Goal: Use online tool/utility: Utilize a website feature to perform a specific function

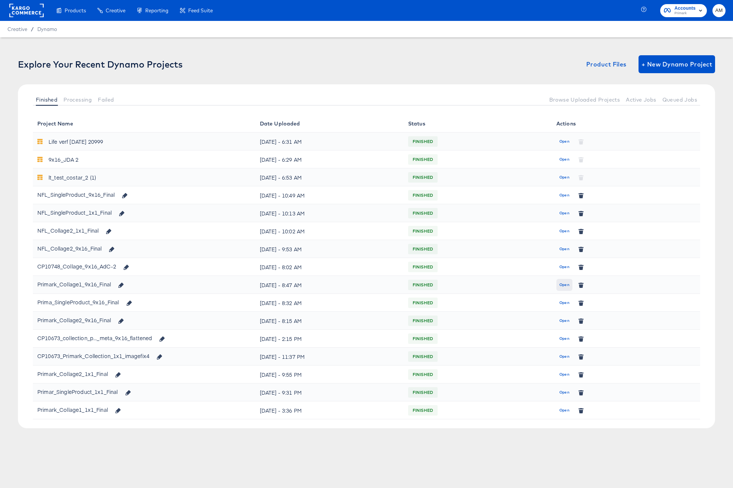
click at [566, 286] on span "Open" at bounding box center [565, 285] width 10 height 7
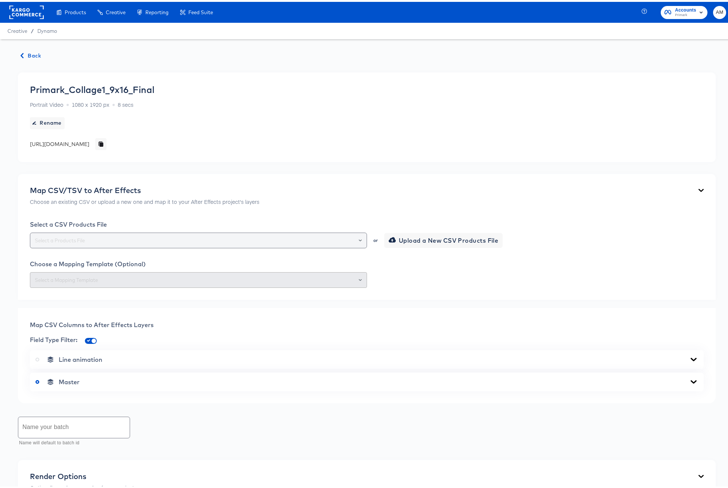
click at [96, 239] on input "text" at bounding box center [198, 239] width 330 height 9
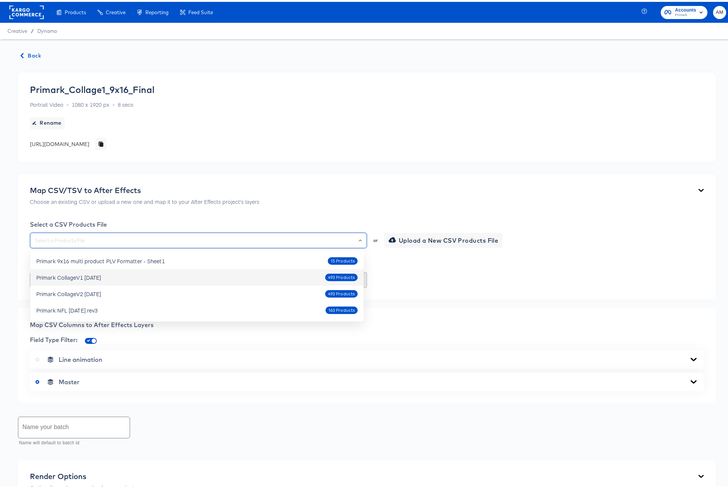
click at [183, 272] on div "Primark CollageV1 Oct4 2025 493 Products" at bounding box center [196, 276] width 321 height 12
type input "Primark CollageV1 [DATE]"
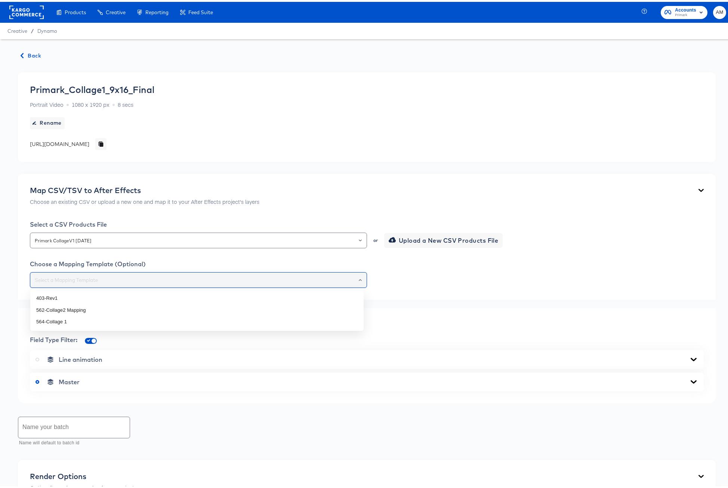
click at [176, 275] on input "text" at bounding box center [198, 278] width 330 height 9
click at [74, 322] on li "564-Collage 1" at bounding box center [196, 320] width 333 height 12
type input "564-Collage 1"
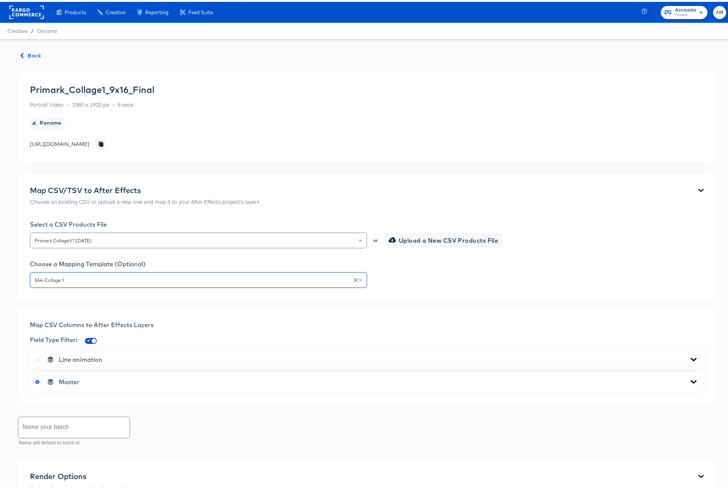
click at [690, 379] on icon at bounding box center [693, 379] width 6 height 3
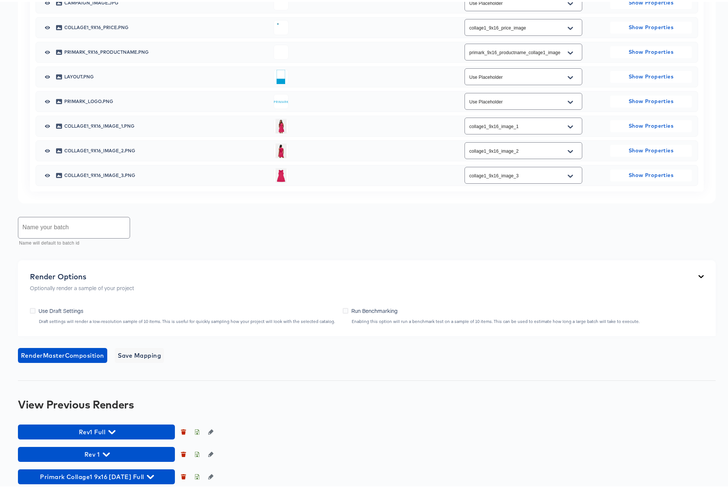
scroll to position [457, 0]
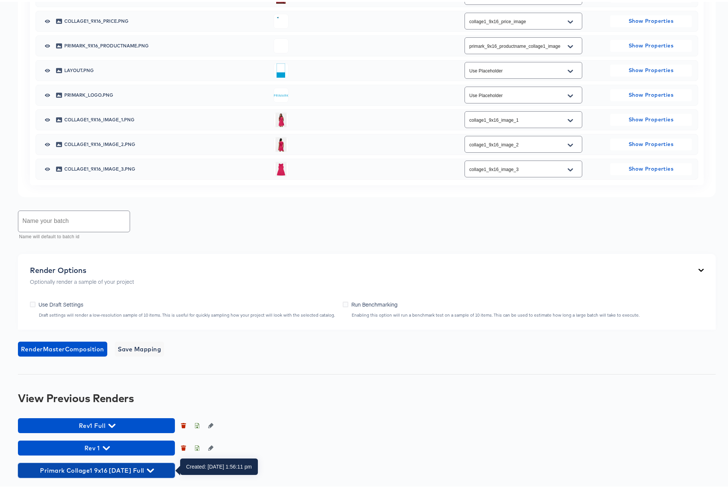
click at [154, 467] on icon "button" at bounding box center [150, 469] width 7 height 7
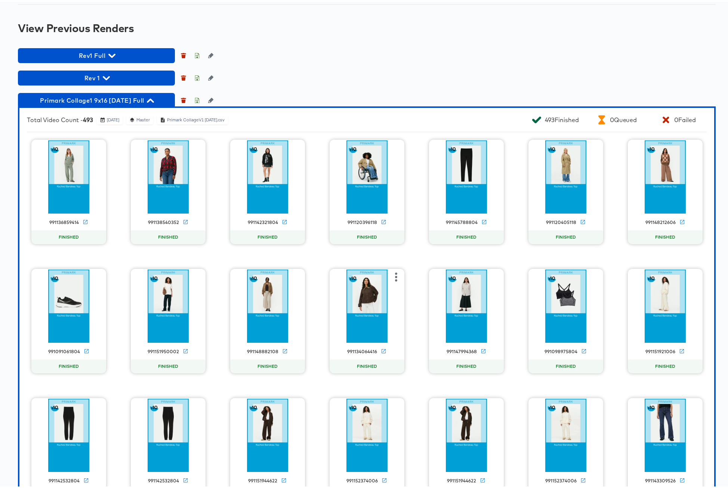
scroll to position [826, 0]
click at [196, 99] on icon "button" at bounding box center [196, 98] width 5 height 5
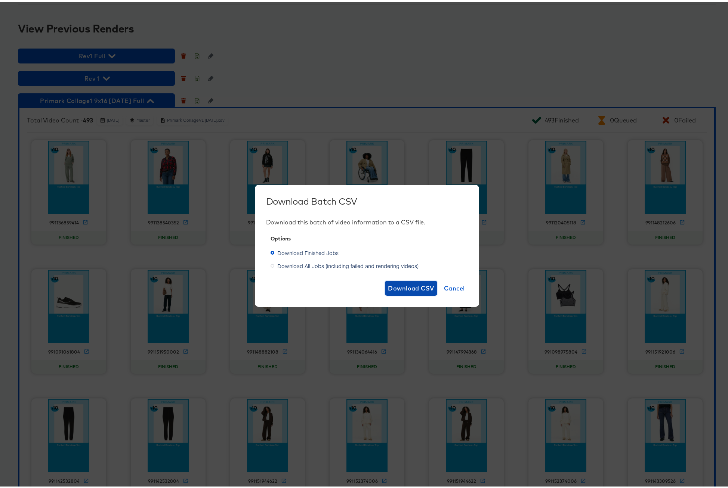
click at [396, 285] on span "Download CSV" at bounding box center [411, 286] width 46 height 10
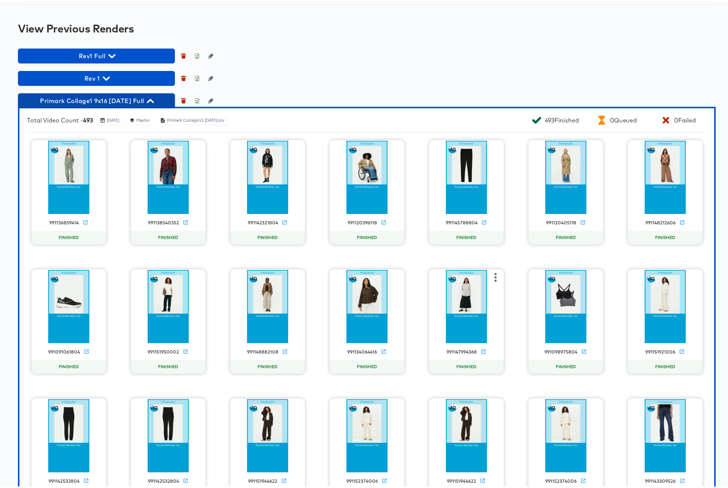
click at [154, 99] on icon "button" at bounding box center [150, 99] width 7 height 7
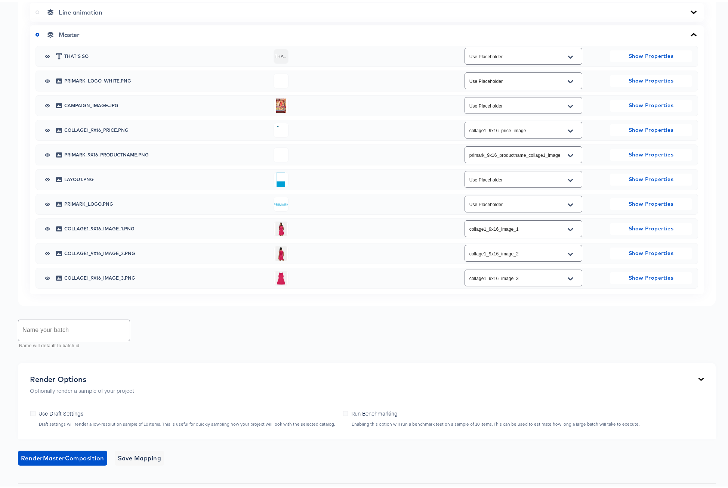
scroll to position [287, 0]
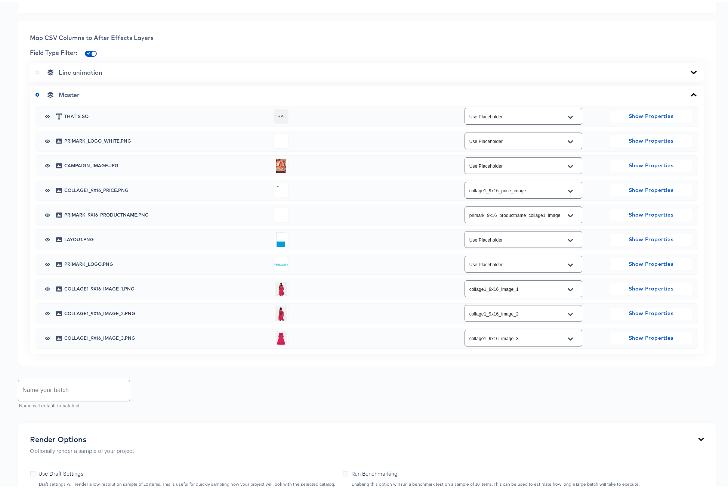
click at [568, 189] on icon "Open" at bounding box center [570, 189] width 5 height 3
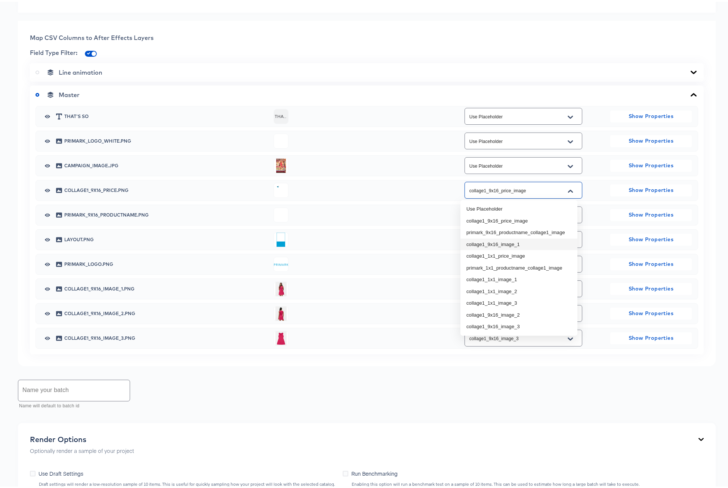
click at [509, 242] on li "collage1_9x16_image_1" at bounding box center [518, 243] width 117 height 12
type input "collage1_9x16_image_1"
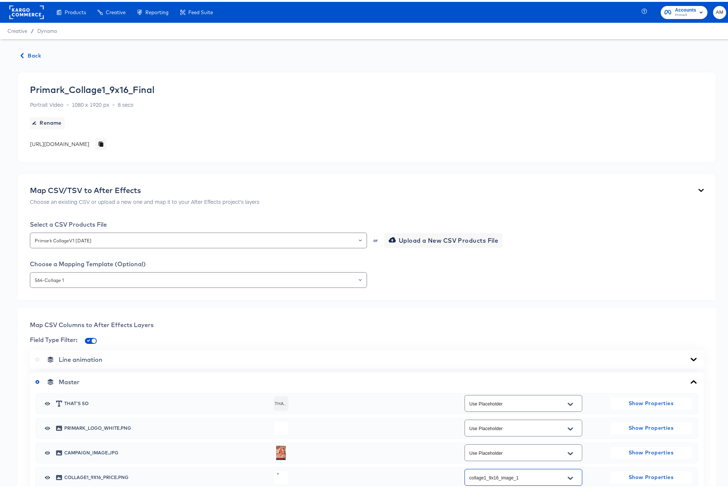
scroll to position [0, 0]
click at [353, 278] on icon "Clear" at bounding box center [355, 278] width 4 height 4
type input "Use Placeholder"
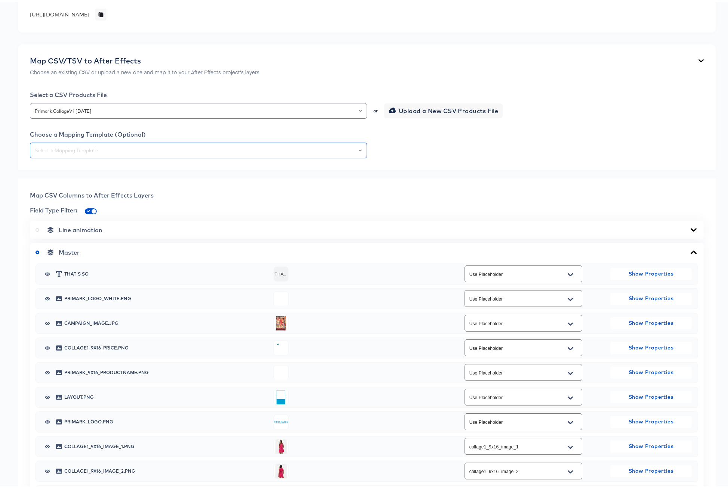
scroll to position [249, 0]
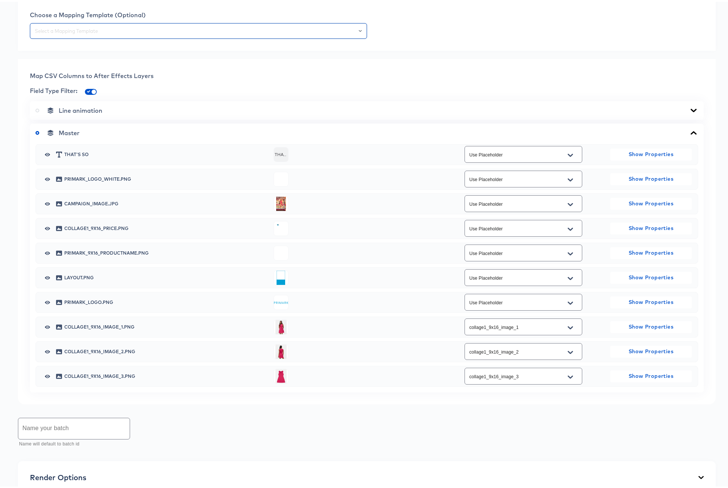
click at [568, 227] on icon "Open" at bounding box center [570, 228] width 5 height 6
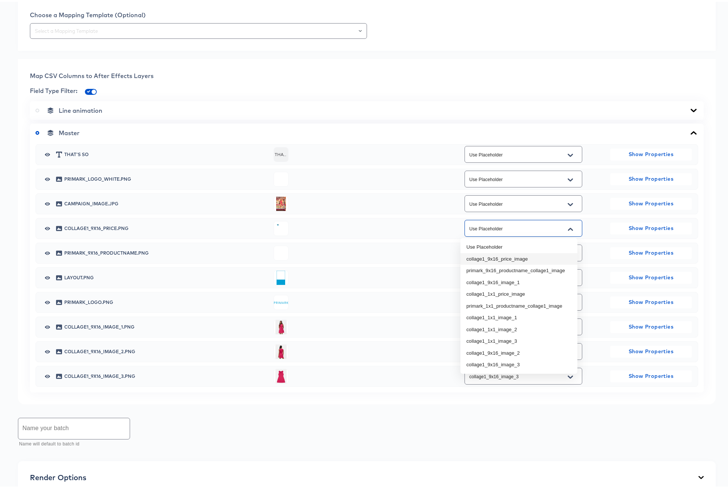
click at [525, 258] on li "collage1_9x16_price_image" at bounding box center [518, 257] width 117 height 12
type input "collage1_9x16_price_image"
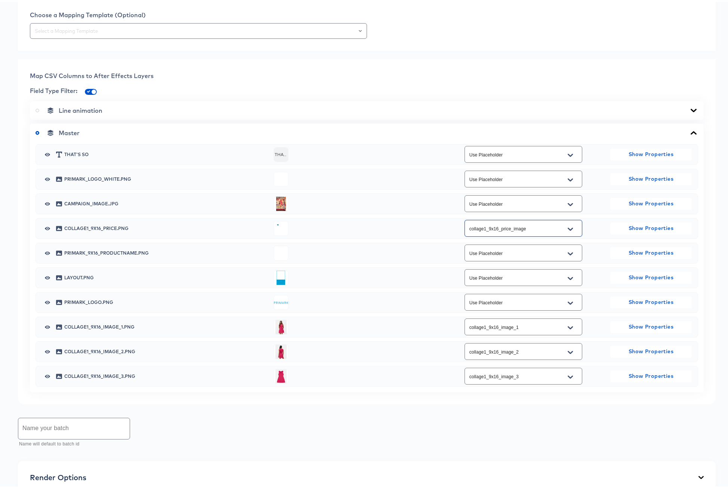
click at [568, 252] on icon "Open" at bounding box center [570, 252] width 5 height 6
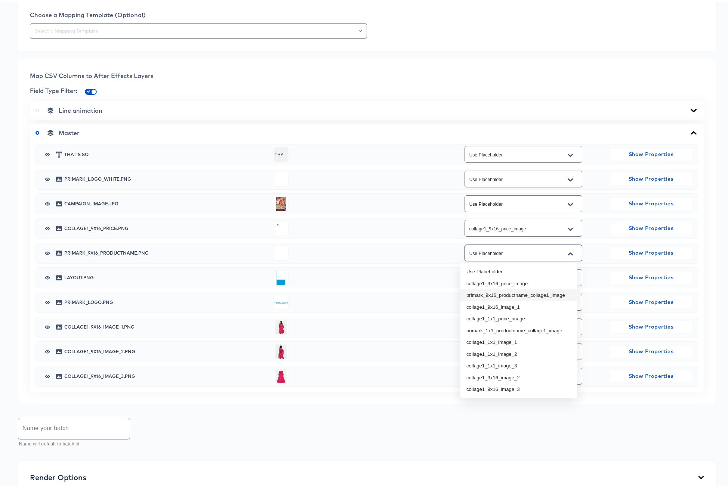
click at [523, 293] on li "primark_9x16_productname_collage1_image" at bounding box center [518, 294] width 117 height 12
type input "primark_9x16_productname_collage1_image"
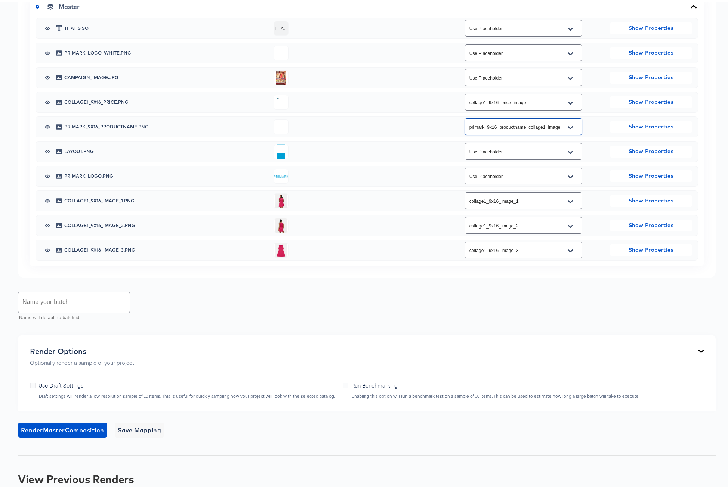
scroll to position [457, 0]
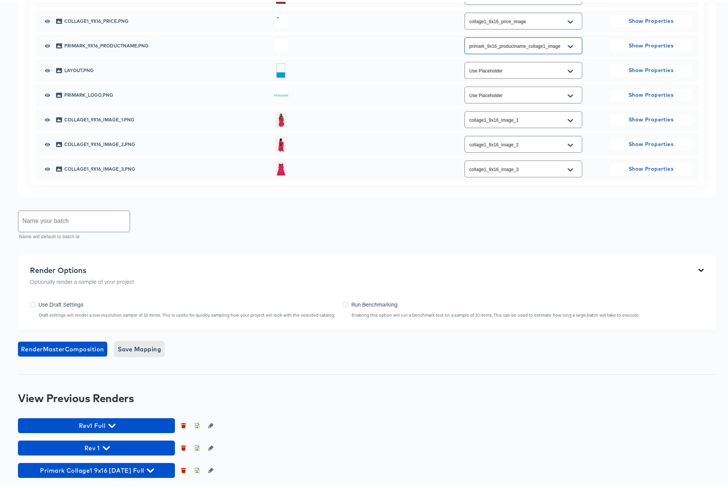
click at [148, 346] on span "Save Mapping" at bounding box center [140, 347] width 44 height 10
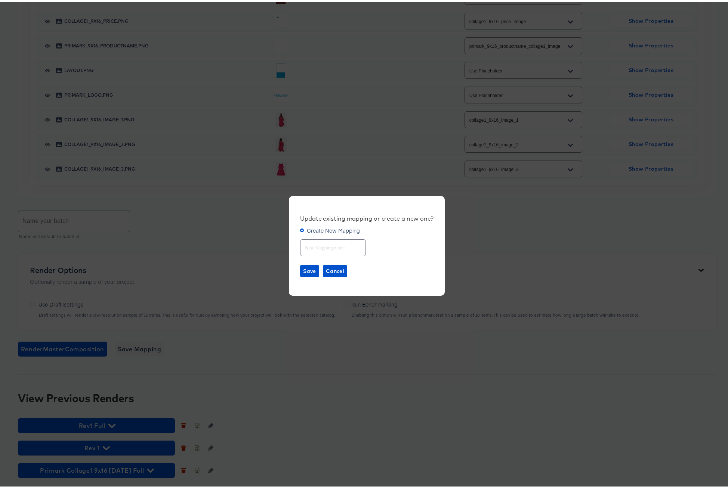
click at [323, 248] on input "text" at bounding box center [332, 243] width 65 height 16
type input "Collage1"
click at [308, 269] on span "Save" at bounding box center [309, 269] width 13 height 9
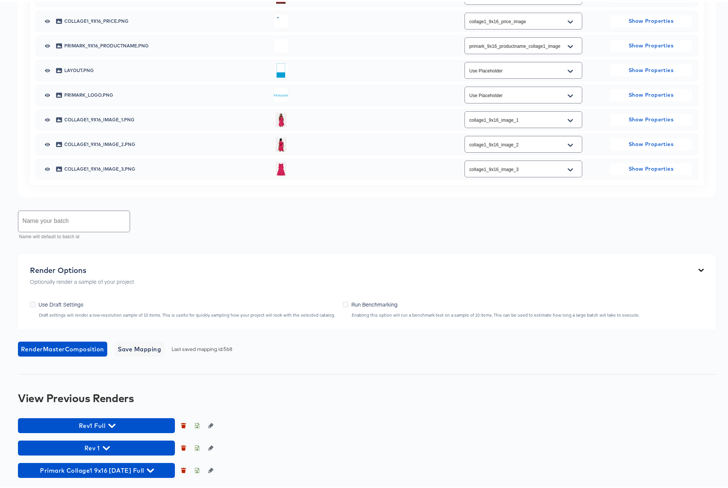
click at [78, 219] on input "text" at bounding box center [73, 219] width 111 height 21
type input "Primark Collage1 9x16 [DATE] Full rev2"
click at [71, 345] on span "Render Master Composition" at bounding box center [62, 347] width 83 height 10
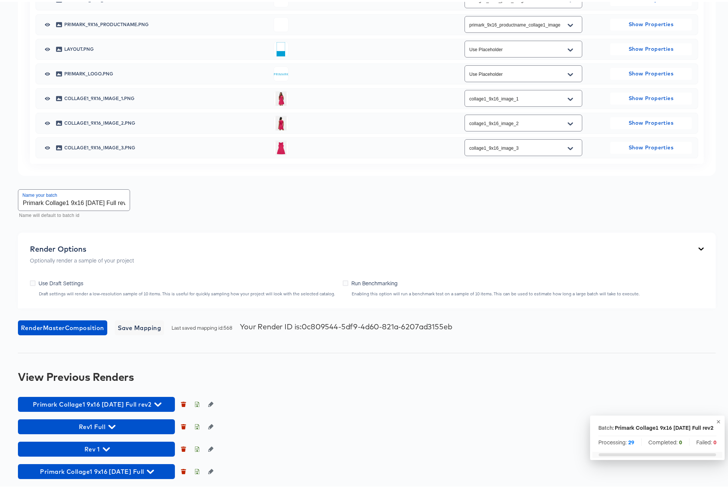
scroll to position [479, 0]
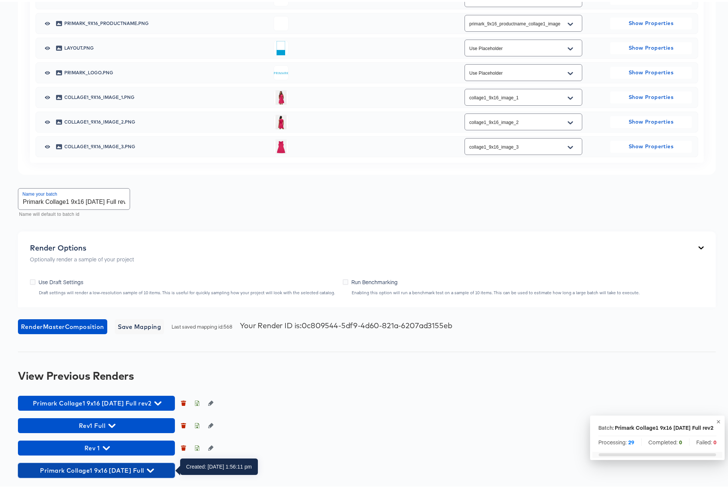
click at [154, 470] on icon "button" at bounding box center [150, 469] width 7 height 4
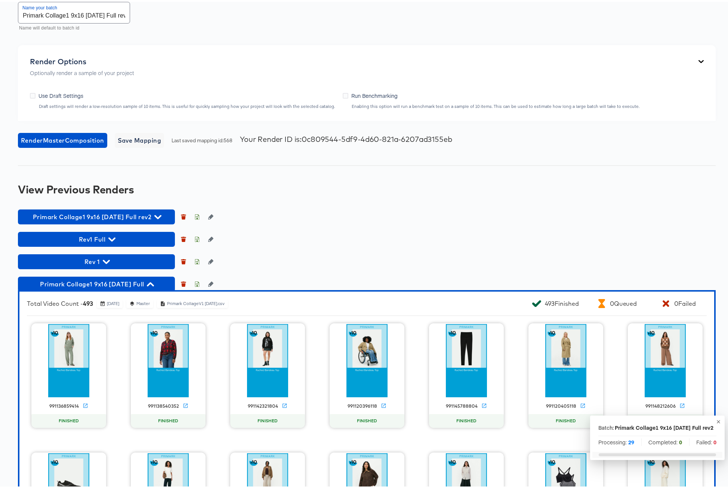
scroll to position [724, 0]
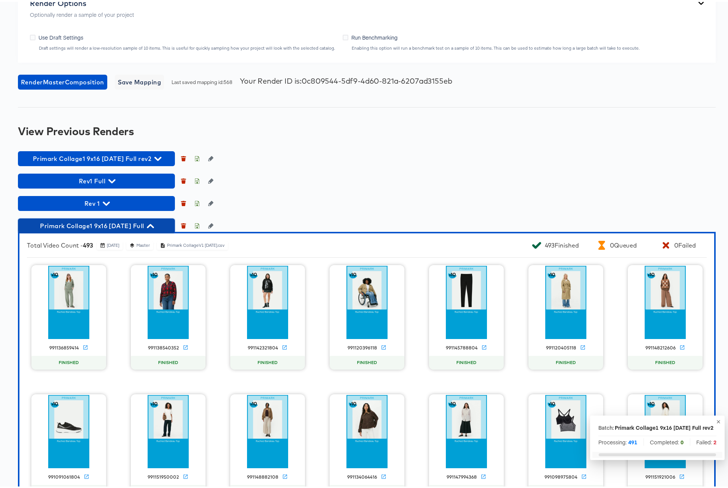
click at [154, 223] on icon "button" at bounding box center [150, 224] width 7 height 4
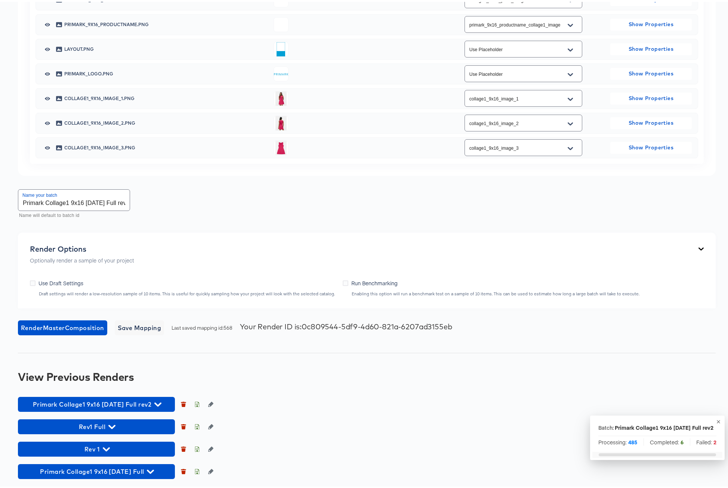
scroll to position [478, 0]
click at [161, 402] on icon "button" at bounding box center [157, 403] width 7 height 4
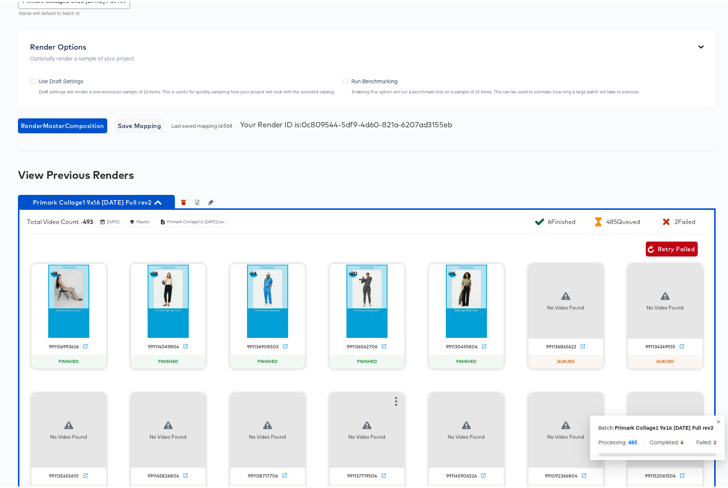
scroll to position [682, 0]
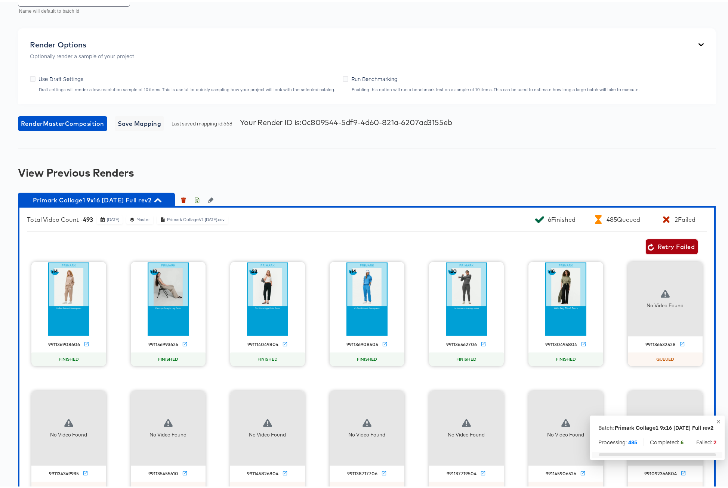
click at [662, 245] on span "Retry Failed" at bounding box center [672, 245] width 46 height 10
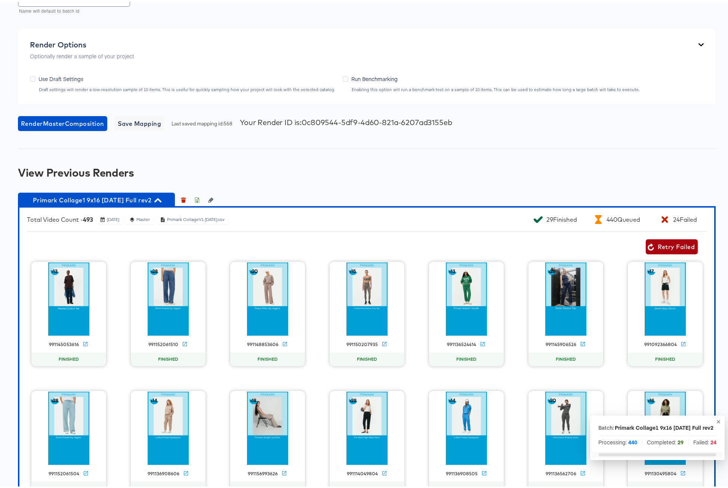
click at [655, 245] on span "Retry Failed" at bounding box center [672, 245] width 46 height 10
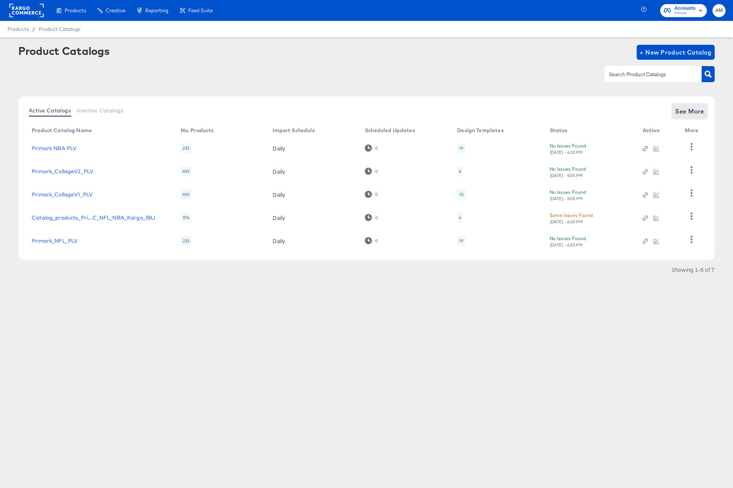
click at [682, 108] on span "See More" at bounding box center [690, 111] width 29 height 10
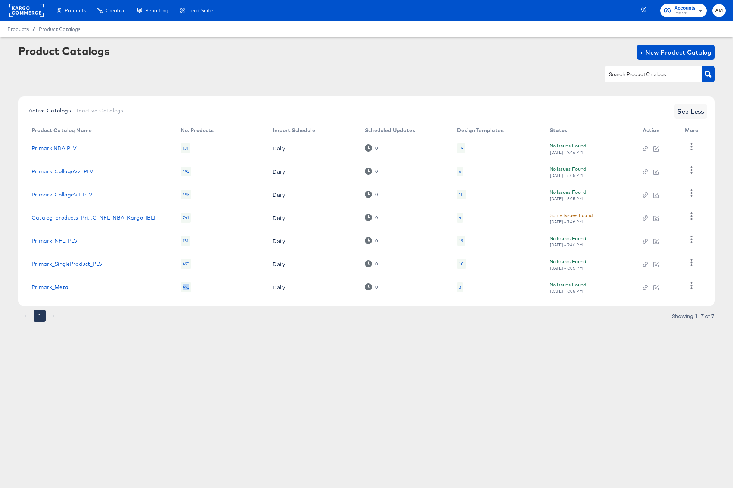
drag, startPoint x: 182, startPoint y: 288, endPoint x: 191, endPoint y: 287, distance: 8.6
click at [191, 287] on div "493" at bounding box center [186, 287] width 10 height 10
drag, startPoint x: 183, startPoint y: 218, endPoint x: 192, endPoint y: 218, distance: 8.6
click at [192, 218] on td "741" at bounding box center [221, 217] width 92 height 23
drag, startPoint x: 183, startPoint y: 217, endPoint x: 190, endPoint y: 217, distance: 7.5
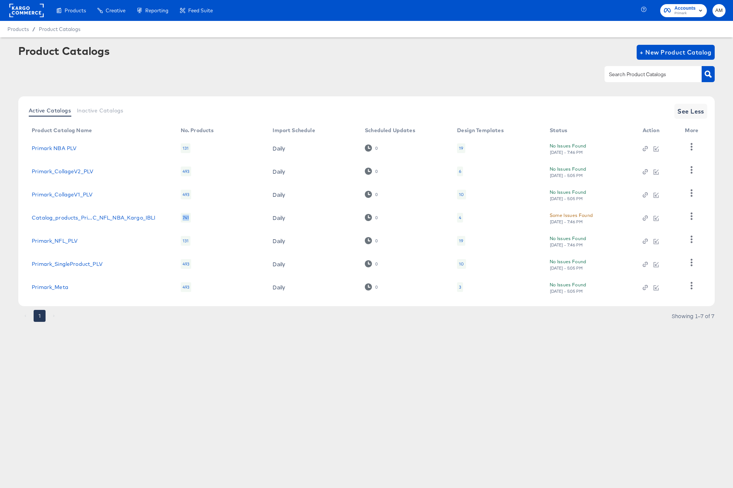
click at [190, 217] on div "741" at bounding box center [186, 218] width 10 height 10
